Goal: Information Seeking & Learning: Learn about a topic

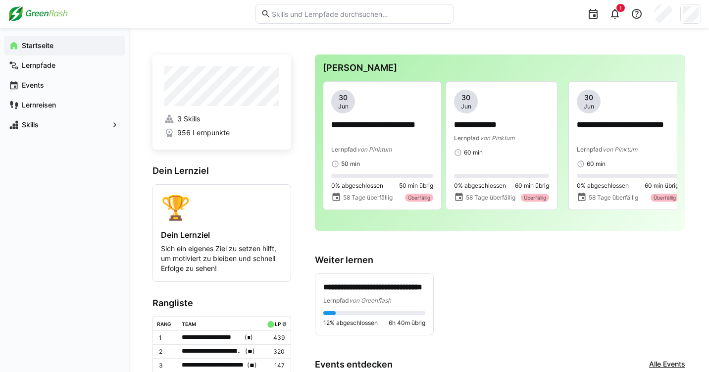
scroll to position [31, 0]
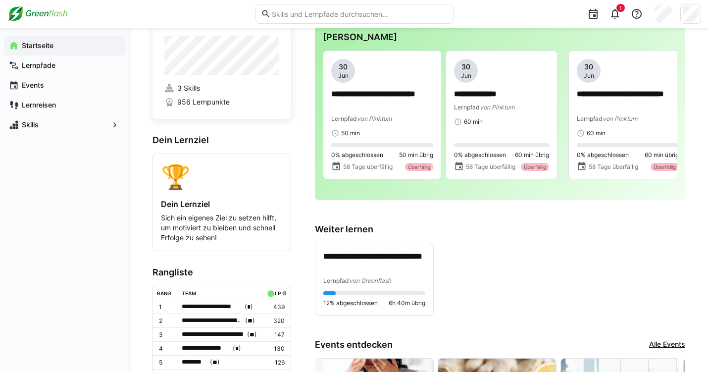
click at [217, 6] on div at bounding box center [128, 14] width 241 height 16
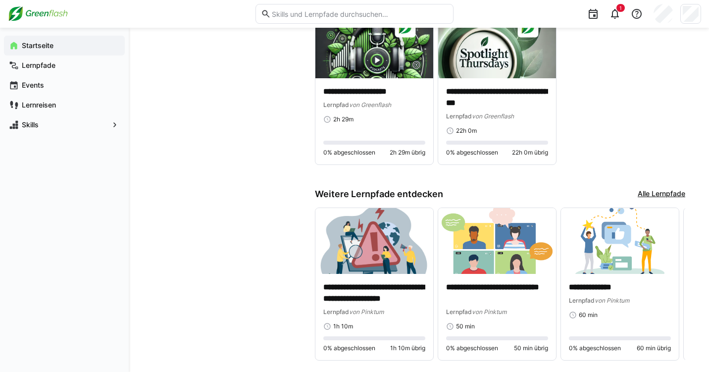
scroll to position [592, 0]
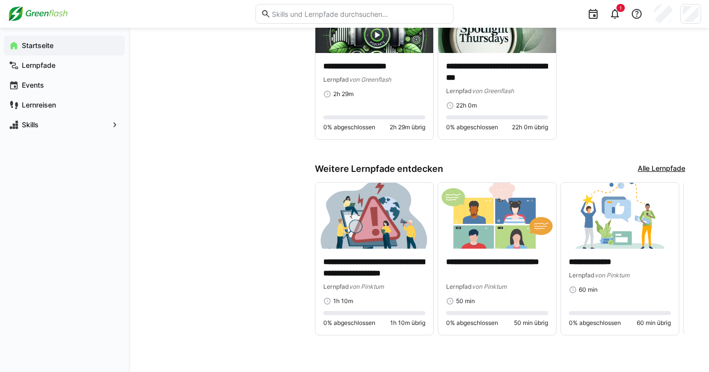
drag, startPoint x: 446, startPoint y: 168, endPoint x: 446, endPoint y: 405, distance: 236.6
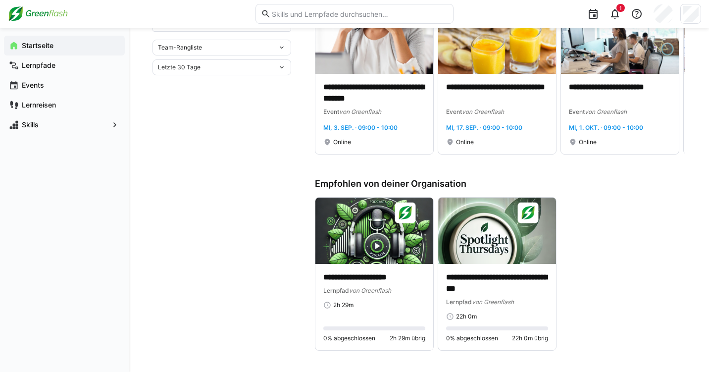
scroll to position [0, 0]
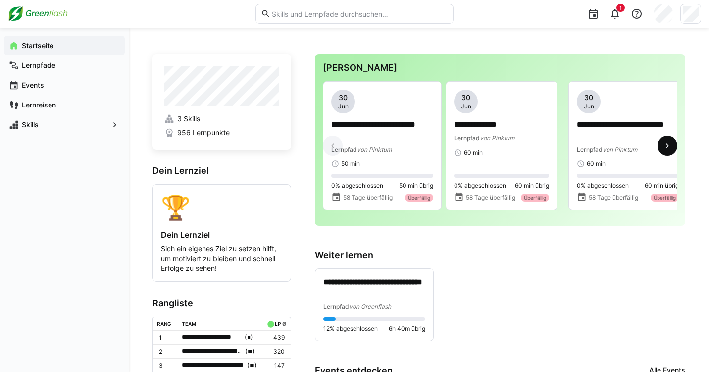
click at [663, 146] on eds-icon at bounding box center [667, 146] width 10 height 10
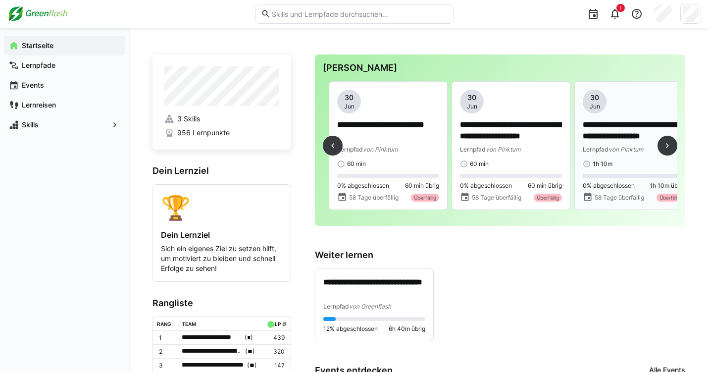
scroll to position [0, 245]
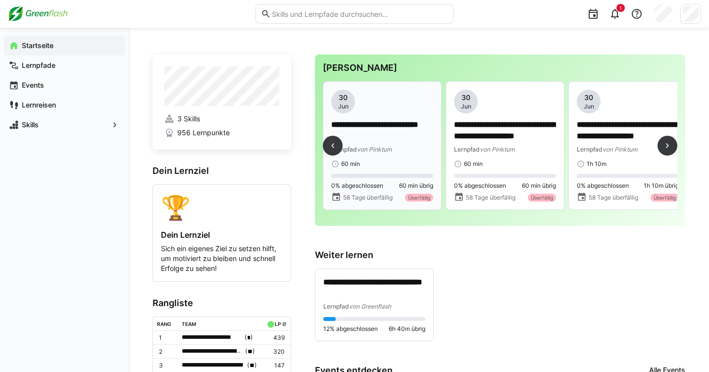
click at [353, 105] on div "[DATE]" at bounding box center [343, 102] width 24 height 24
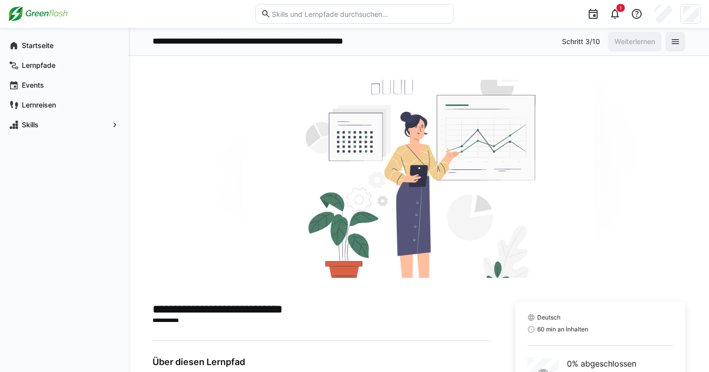
scroll to position [85, 0]
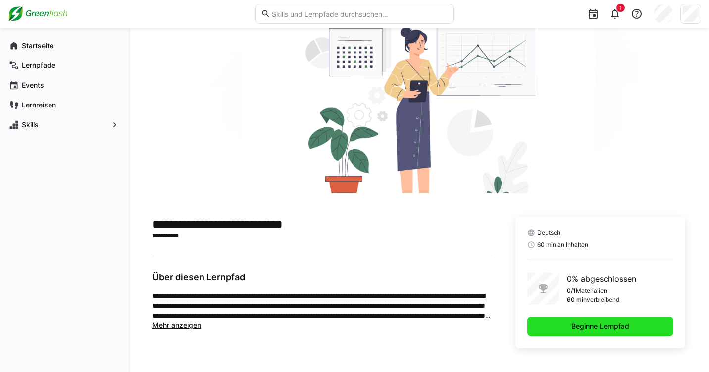
click at [588, 324] on span "Beginne Lernpfad" at bounding box center [600, 326] width 61 height 10
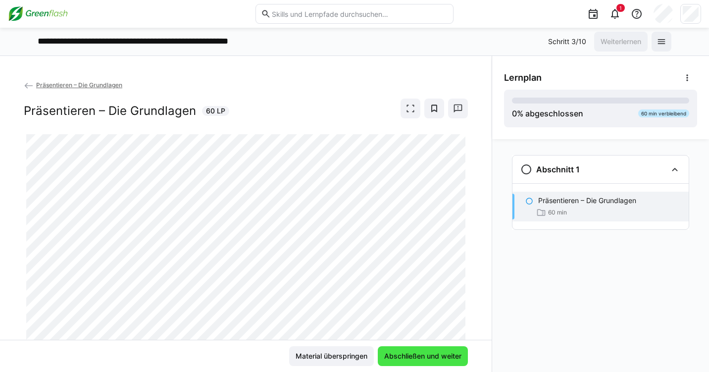
click at [400, 351] on span "Abschließen und weiter" at bounding box center [423, 356] width 80 height 10
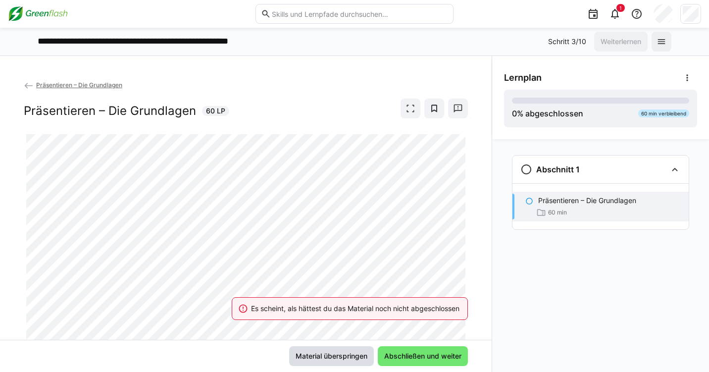
click at [343, 362] on span "Material überspringen" at bounding box center [331, 356] width 85 height 20
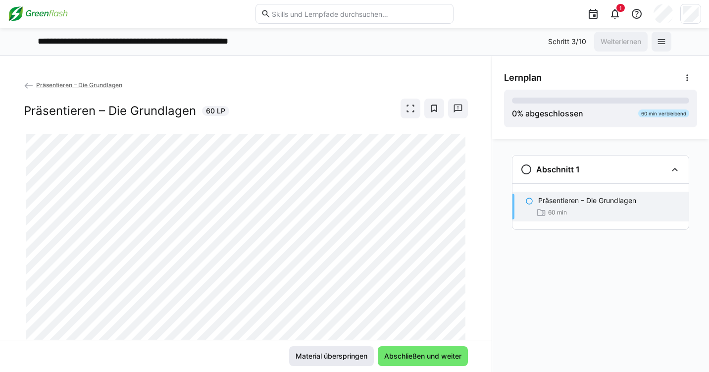
click at [307, 357] on span "Material überspringen" at bounding box center [331, 356] width 75 height 10
click at [436, 353] on span "Abschließen und weiter" at bounding box center [423, 356] width 80 height 10
click at [346, 359] on span "Material überspringen" at bounding box center [331, 356] width 75 height 10
click at [320, 351] on span "Material überspringen" at bounding box center [331, 356] width 75 height 10
click at [397, 370] on div "Material überspringen Abschließen und weiter" at bounding box center [245, 356] width 491 height 32
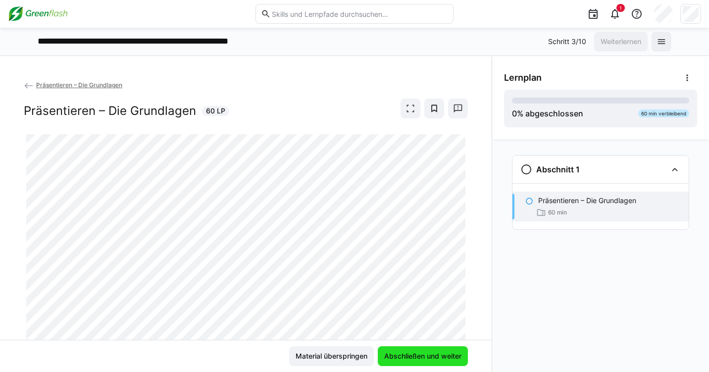
click at [404, 353] on span "Abschließen und weiter" at bounding box center [423, 356] width 80 height 10
click at [402, 352] on span "Abschließen und weiter" at bounding box center [423, 356] width 80 height 10
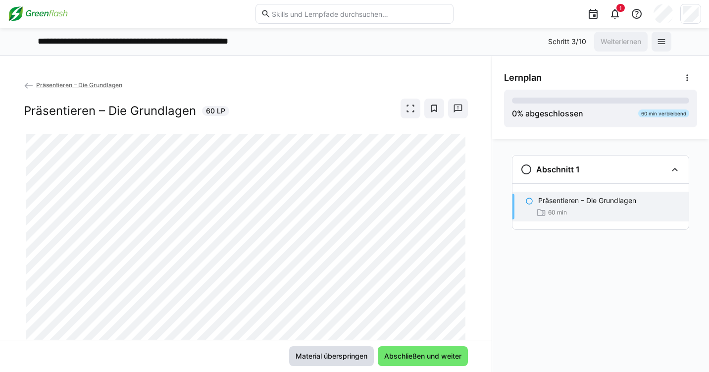
click at [330, 351] on span "Material überspringen" at bounding box center [331, 356] width 75 height 10
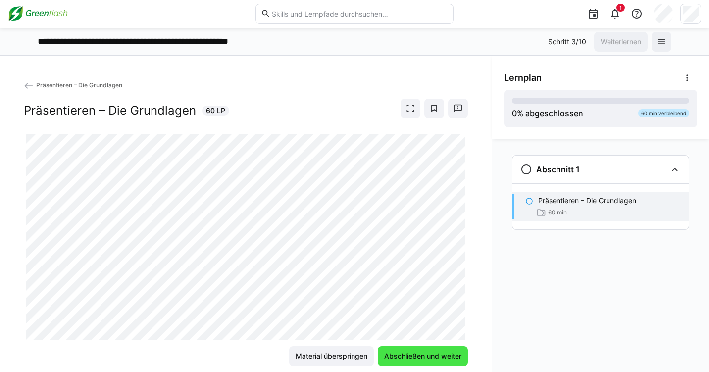
click at [409, 350] on span "Abschließen und weiter" at bounding box center [423, 356] width 90 height 20
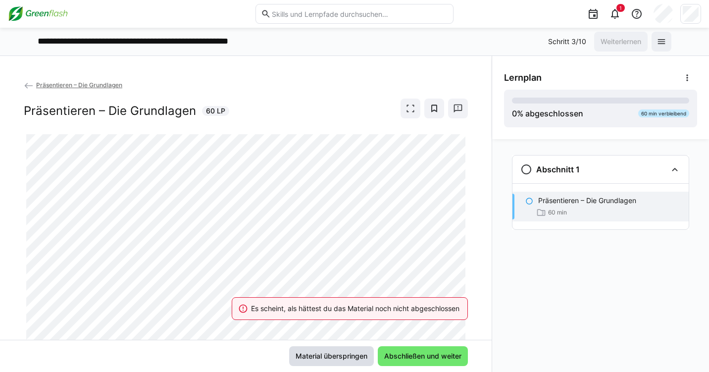
click at [342, 346] on span "Material überspringen" at bounding box center [331, 356] width 85 height 20
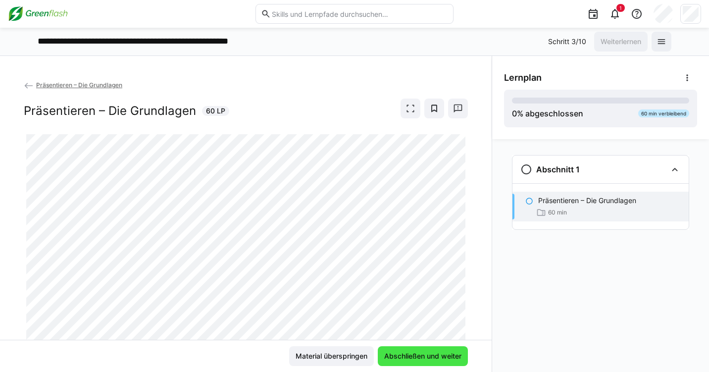
click at [395, 352] on span "Abschließen und weiter" at bounding box center [423, 356] width 80 height 10
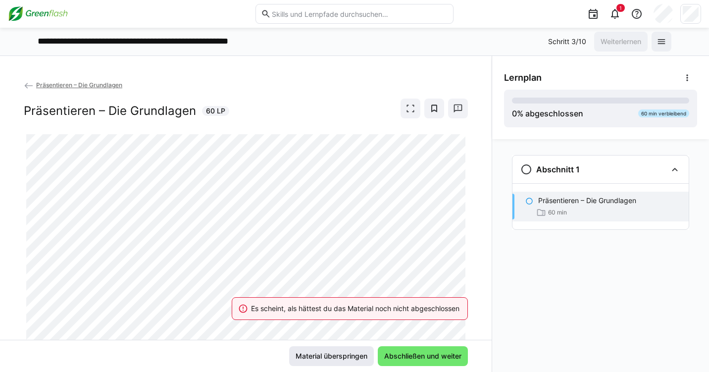
click at [348, 348] on span "Material überspringen" at bounding box center [331, 356] width 85 height 20
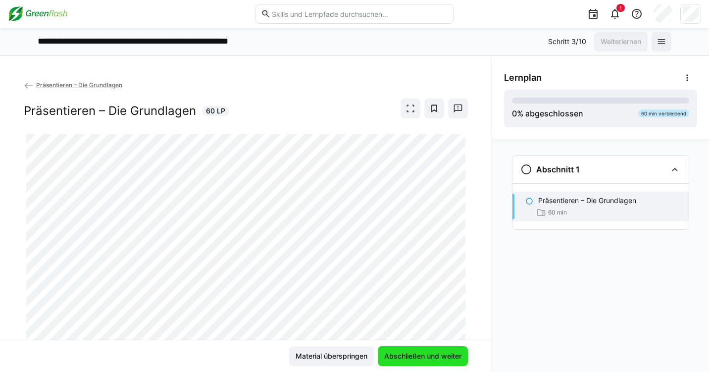
click at [401, 351] on span "Abschließen und weiter" at bounding box center [423, 356] width 80 height 10
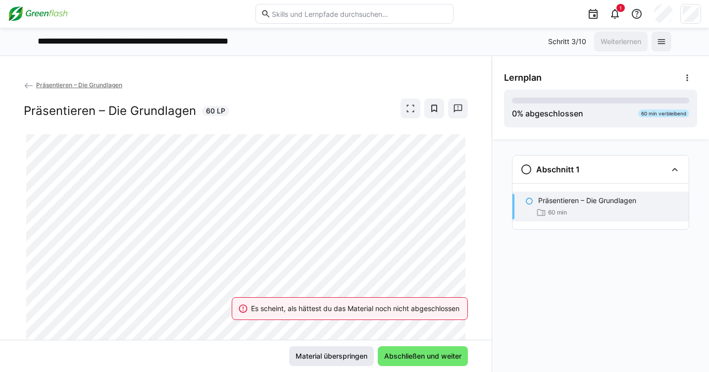
click at [365, 351] on span "Material überspringen" at bounding box center [331, 356] width 75 height 10
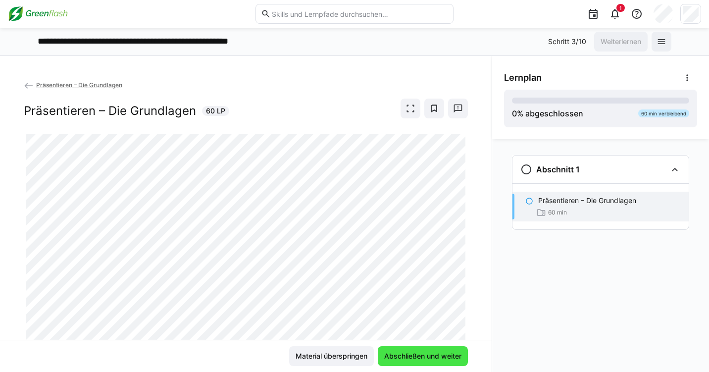
click at [395, 359] on span "Abschließen und weiter" at bounding box center [423, 356] width 80 height 10
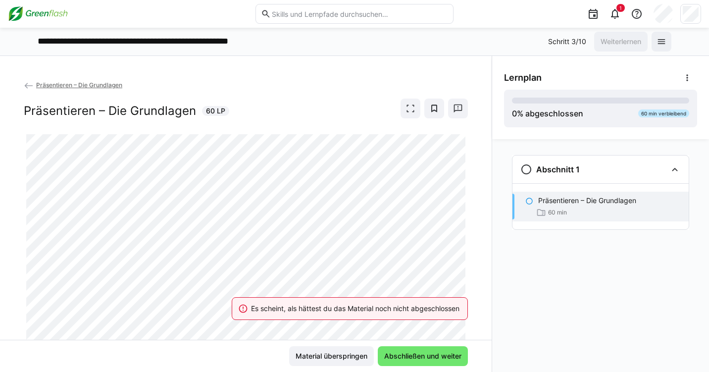
click at [245, 293] on div "Es scheint, als hättest du das Material noch nicht abgeschlossen" at bounding box center [350, 309] width 260 height 44
click at [243, 295] on div "Es scheint, als hättest du das Material noch nicht abgeschlossen" at bounding box center [350, 309] width 260 height 44
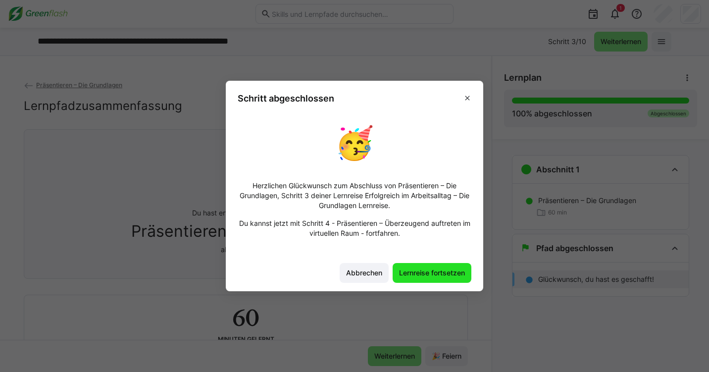
click at [412, 273] on span "Lernreise fortsetzen" at bounding box center [431, 273] width 69 height 10
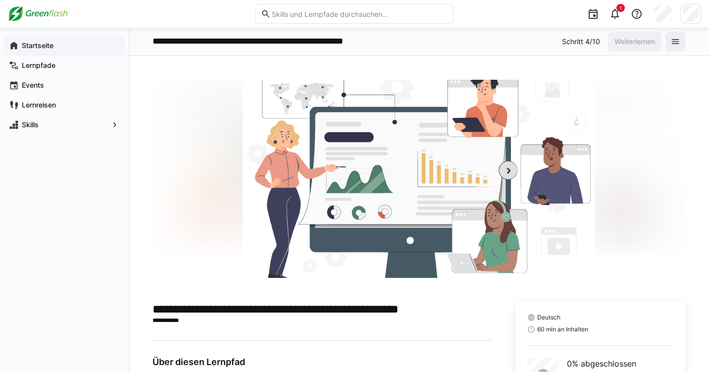
click at [0, 0] on app-navigation-label "Startseite" at bounding box center [0, 0] width 0 height 0
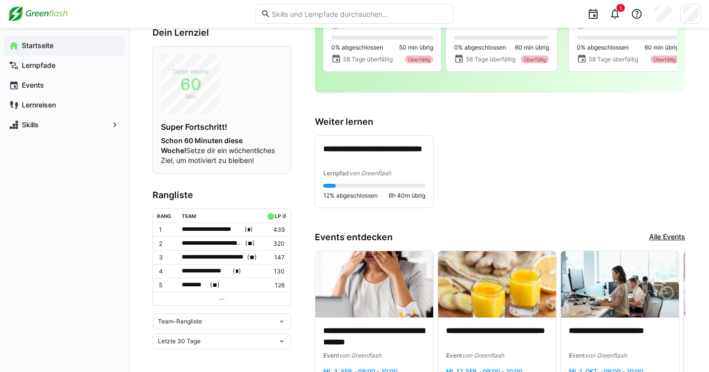
scroll to position [137, 0]
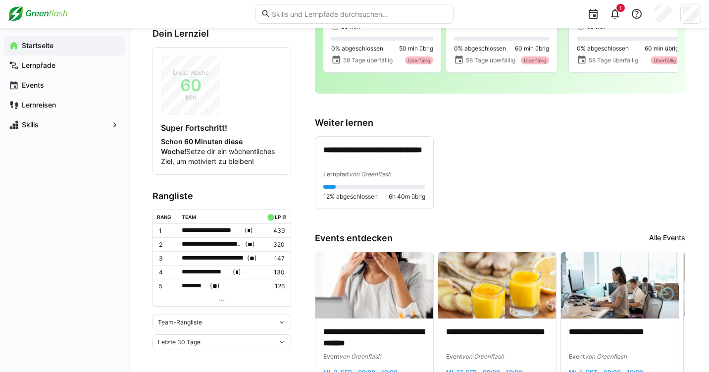
click at [201, 321] on span "Team-Rangliste" at bounding box center [180, 322] width 44 height 8
click at [186, 363] on span "Individuelle Rangliste" at bounding box center [221, 356] width 139 height 16
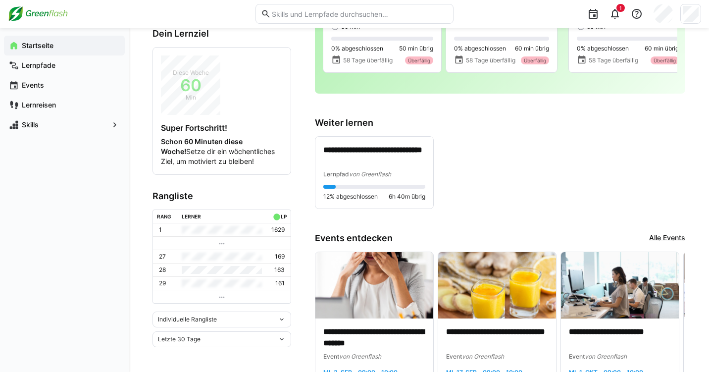
click at [201, 315] on span "Individuelle Rangliste" at bounding box center [187, 319] width 59 height 8
click at [185, 336] on div "Team-Rangliste" at bounding box center [221, 340] width 127 height 8
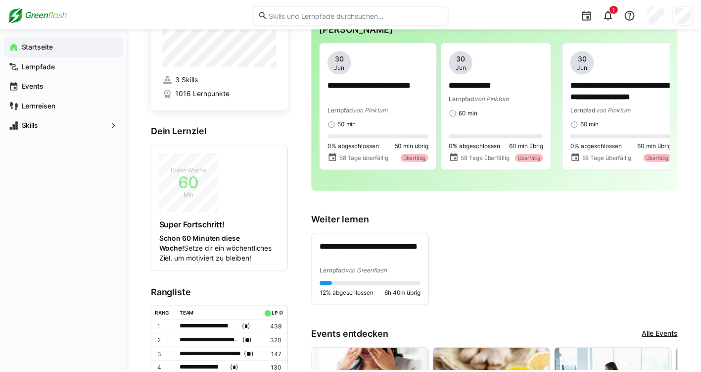
scroll to position [0, 0]
